Goal: Task Accomplishment & Management: Complete application form

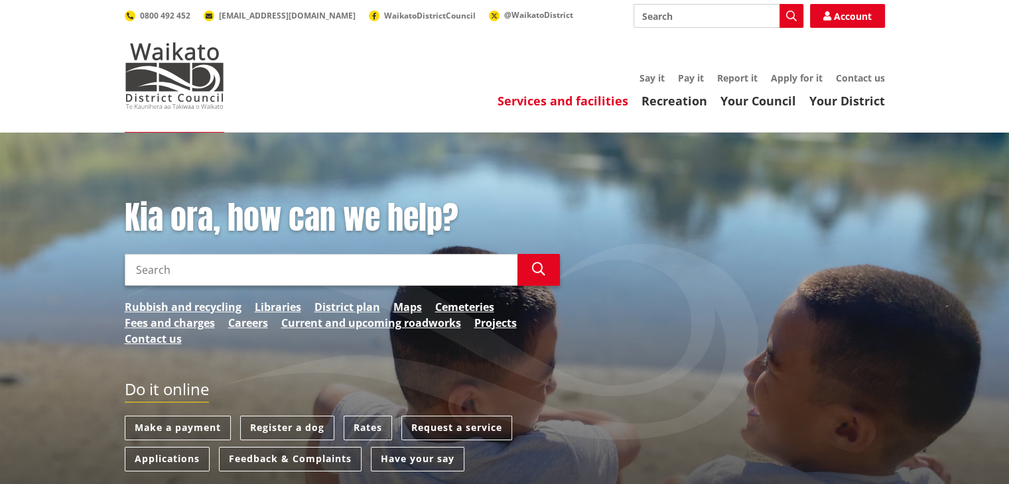
click at [555, 99] on link "Services and facilities" at bounding box center [562, 101] width 131 height 16
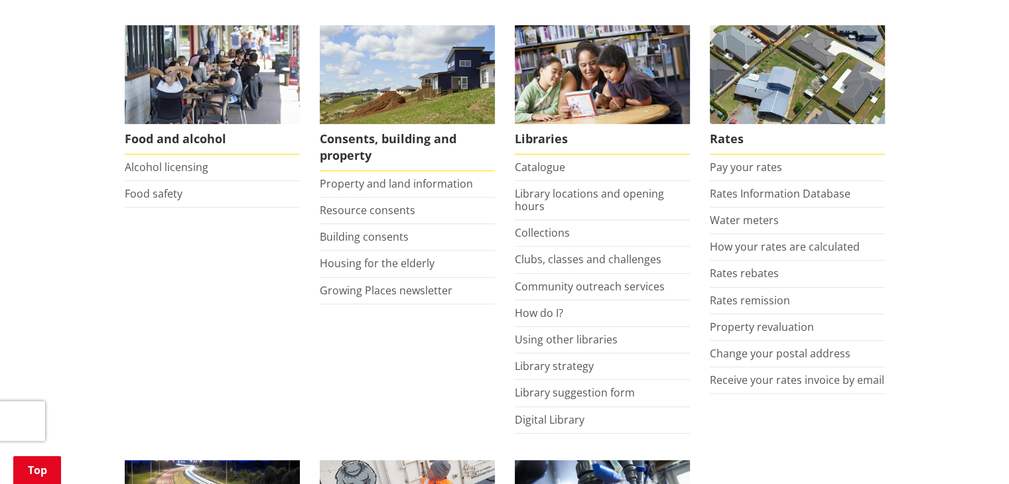
scroll to position [531, 0]
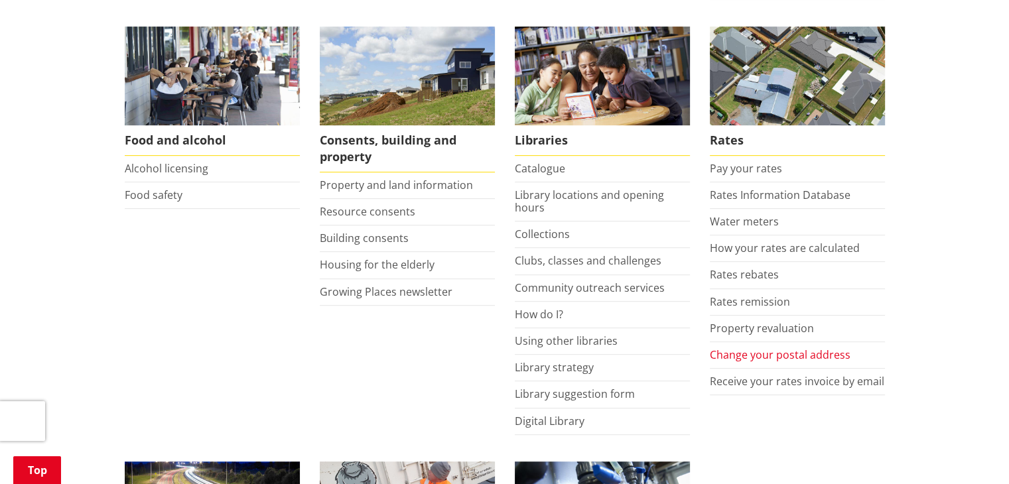
click at [769, 351] on link "Change your postal address" at bounding box center [780, 355] width 141 height 15
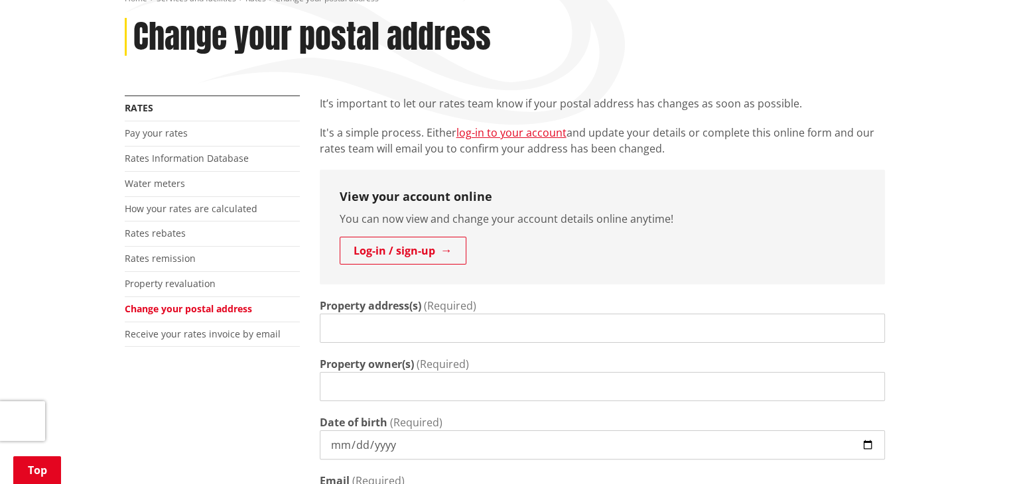
scroll to position [199, 0]
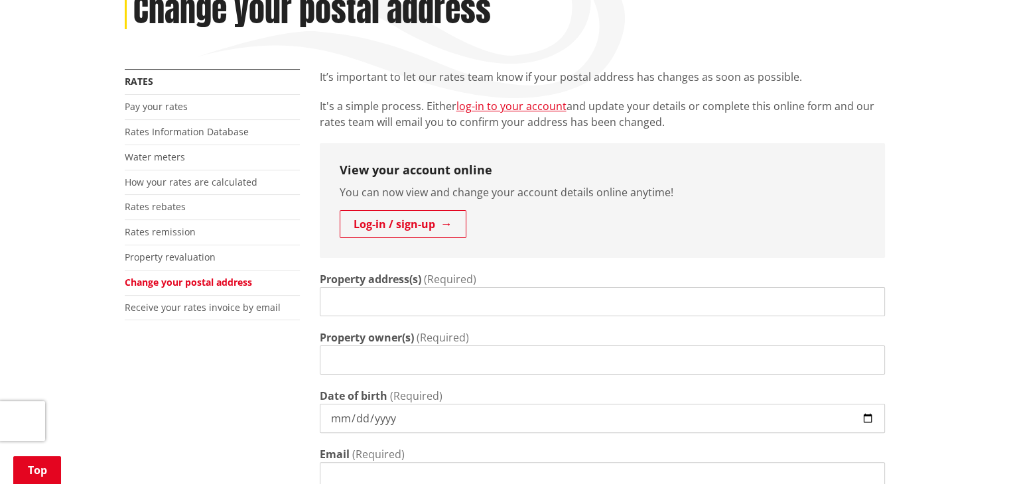
click at [387, 310] on input "Property address(s)" at bounding box center [602, 301] width 565 height 29
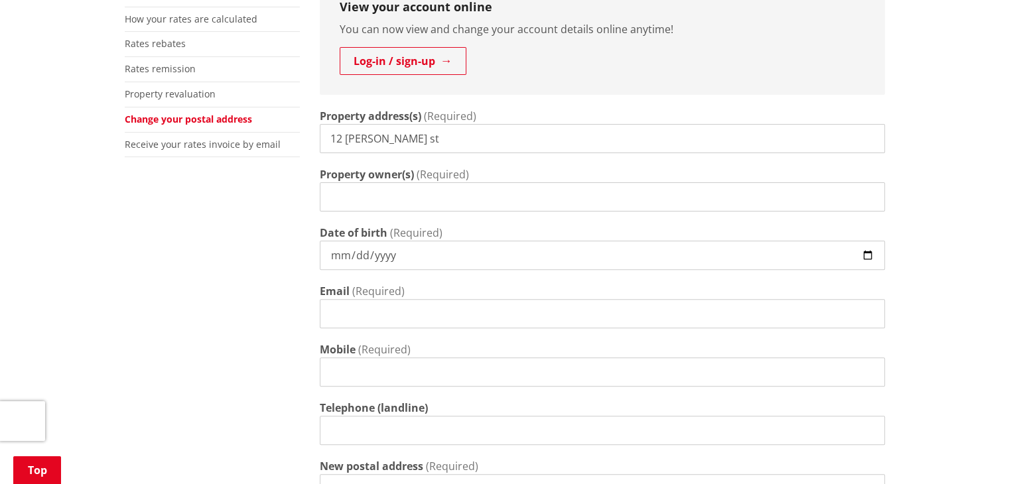
scroll to position [332, 0]
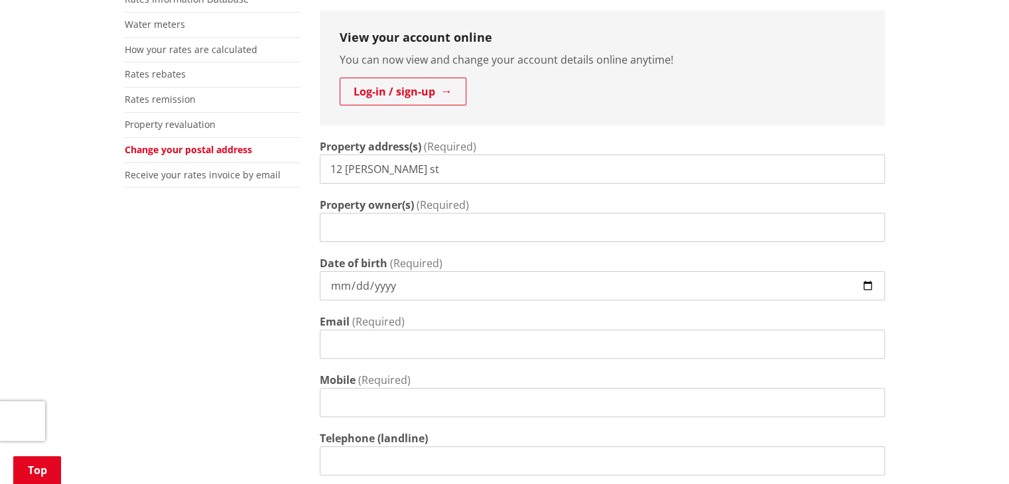
type input "12 ellery st"
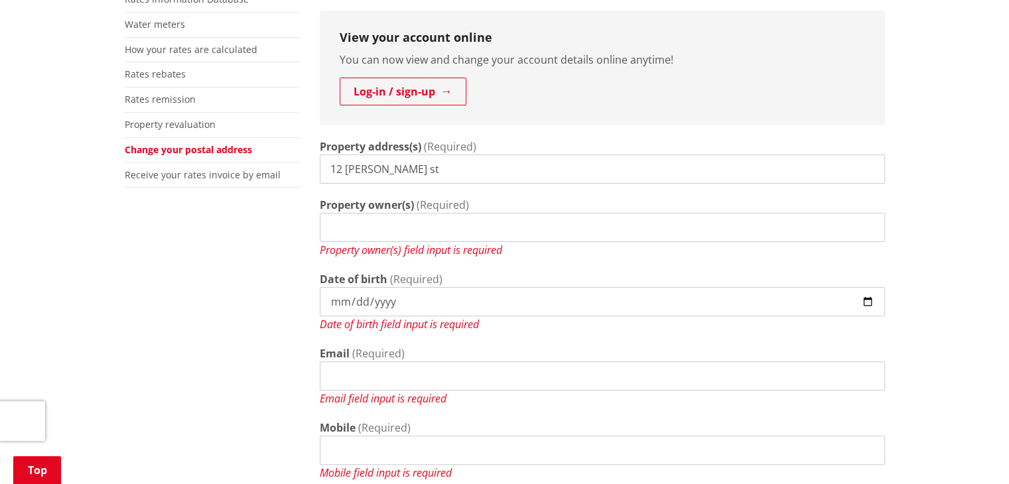
click at [371, 240] on input "Property owner(s)" at bounding box center [602, 227] width 565 height 29
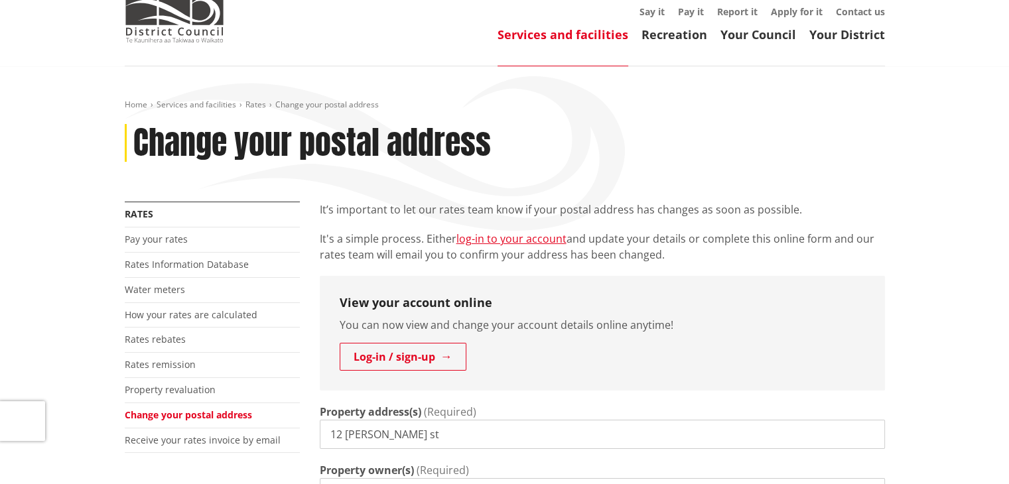
scroll to position [133, 0]
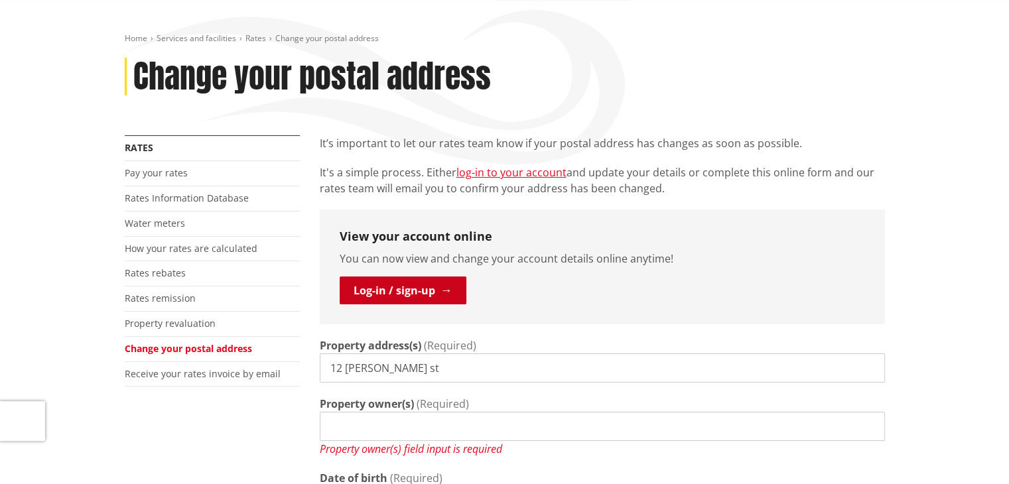
click at [388, 281] on link "Log-in / sign-up" at bounding box center [403, 291] width 127 height 28
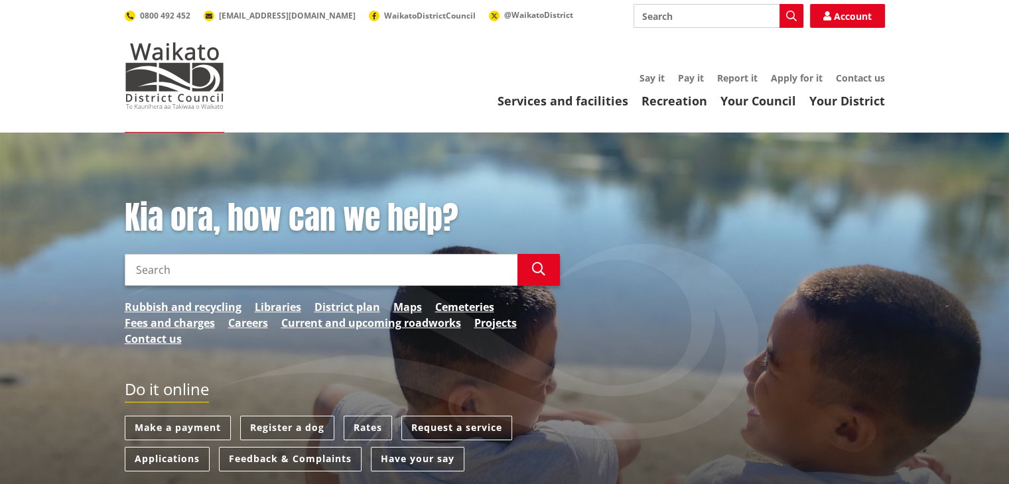
click at [199, 271] on input "Search" at bounding box center [321, 270] width 393 height 32
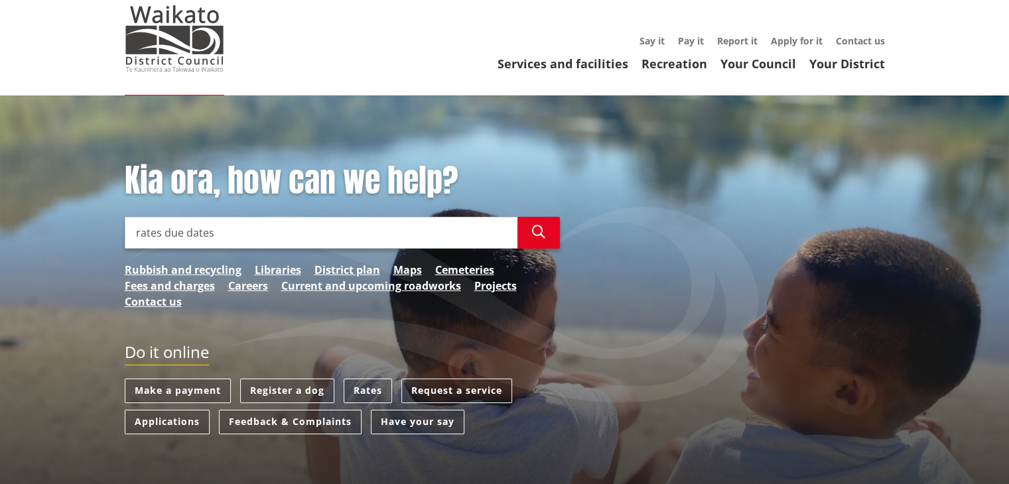
scroll to position [133, 0]
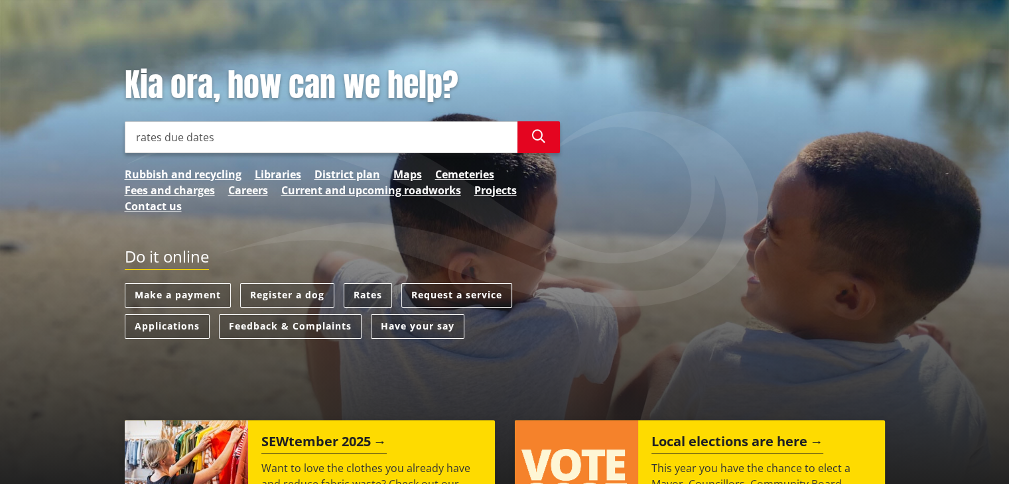
type input "rates due dates"
click at [358, 294] on link "Rates" at bounding box center [368, 295] width 48 height 25
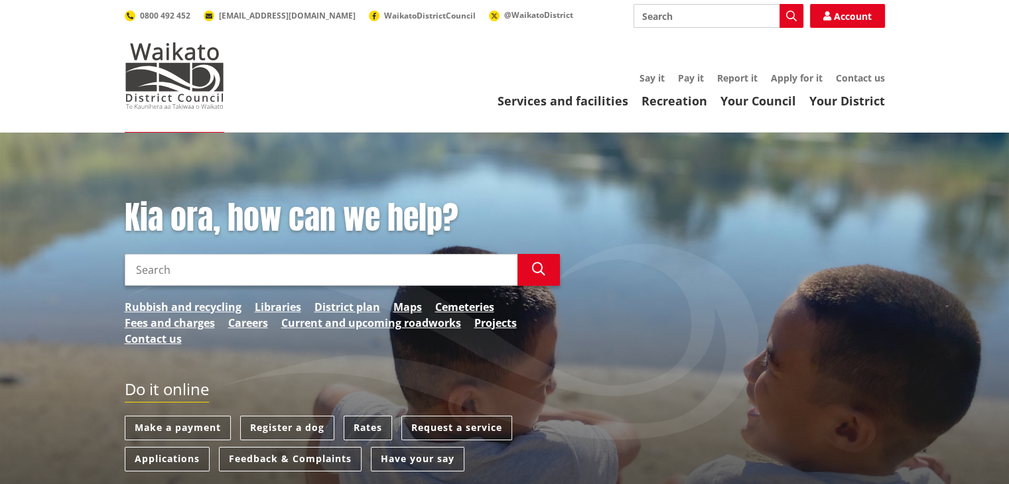
click at [358, 423] on link "Rates" at bounding box center [368, 428] width 48 height 25
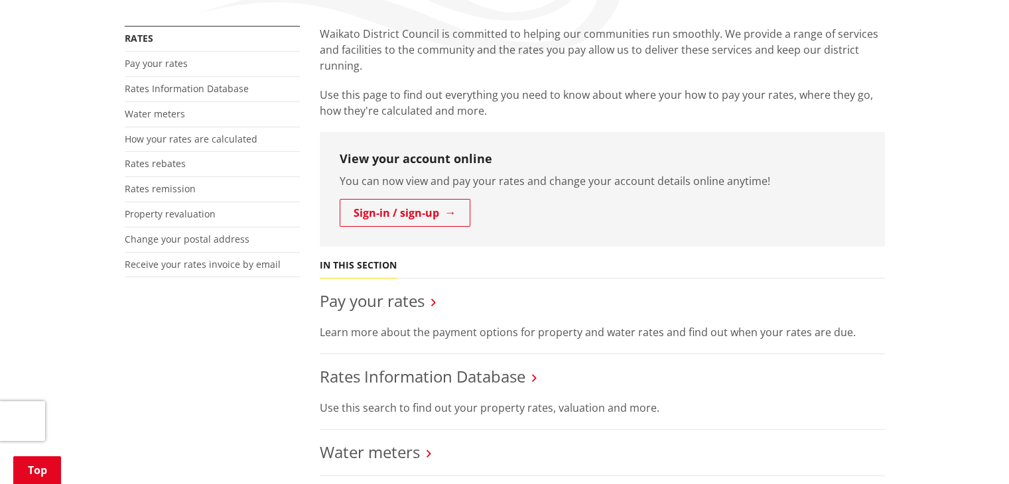
scroll to position [265, 0]
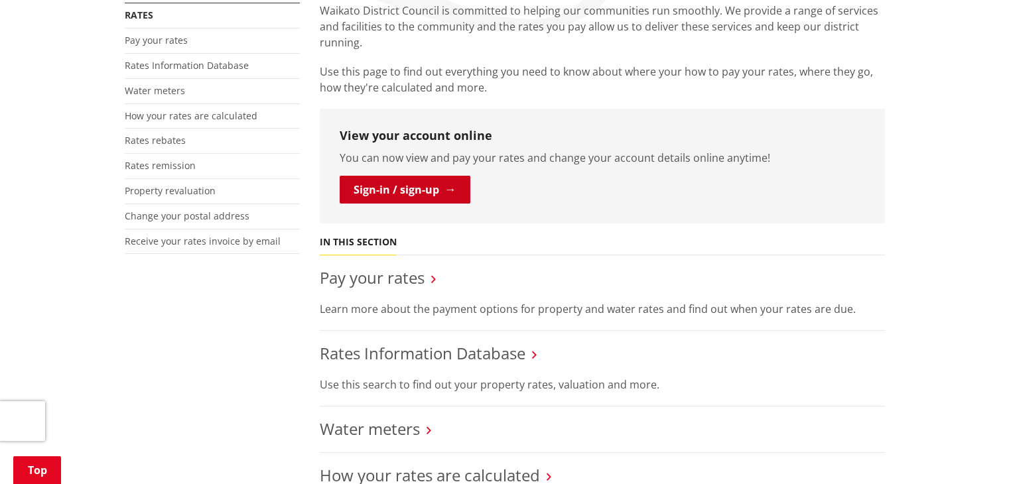
click at [378, 182] on link "Sign-in / sign-up" at bounding box center [405, 190] width 131 height 28
